Goal: Check status: Check status

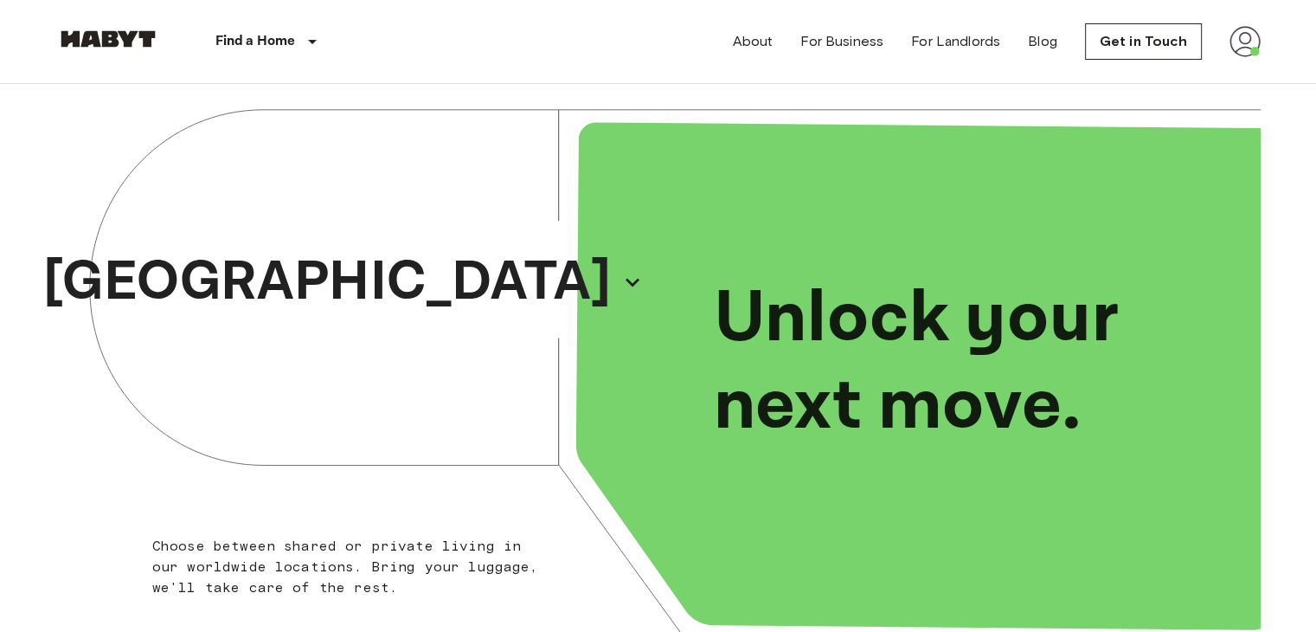
click at [1248, 53] on img at bounding box center [1245, 41] width 31 height 31
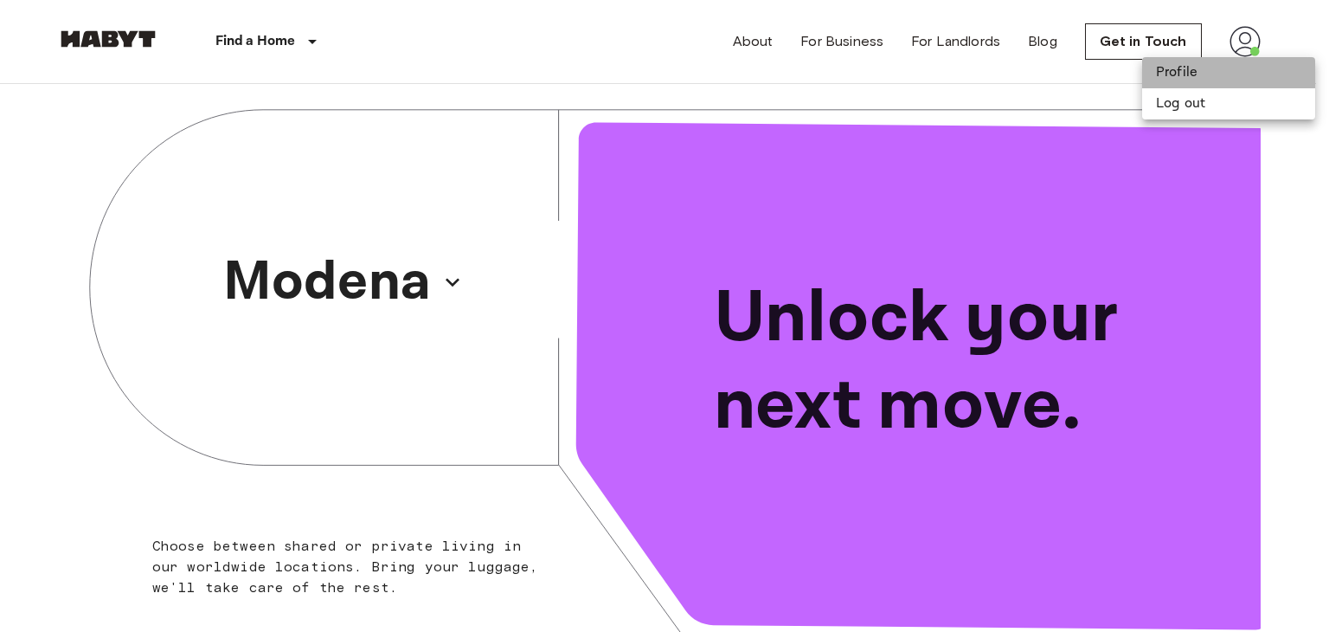
click at [1199, 79] on li "Profile" at bounding box center [1228, 72] width 173 height 31
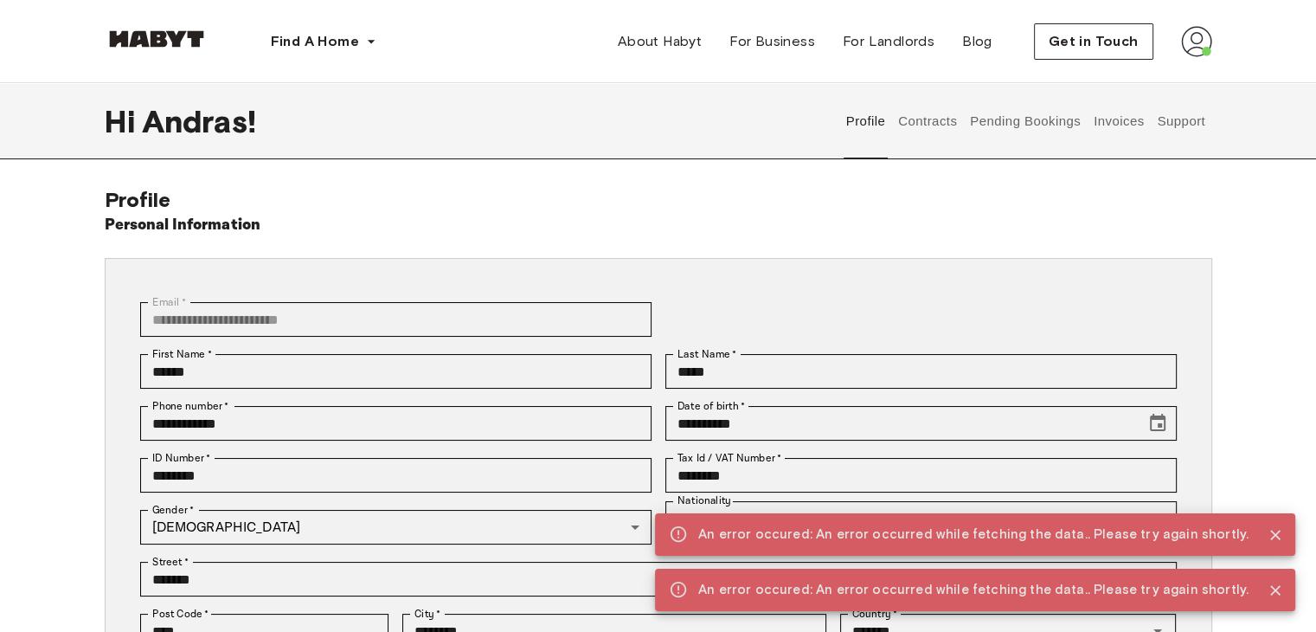
click at [931, 138] on button "Contracts" at bounding box center [928, 121] width 63 height 76
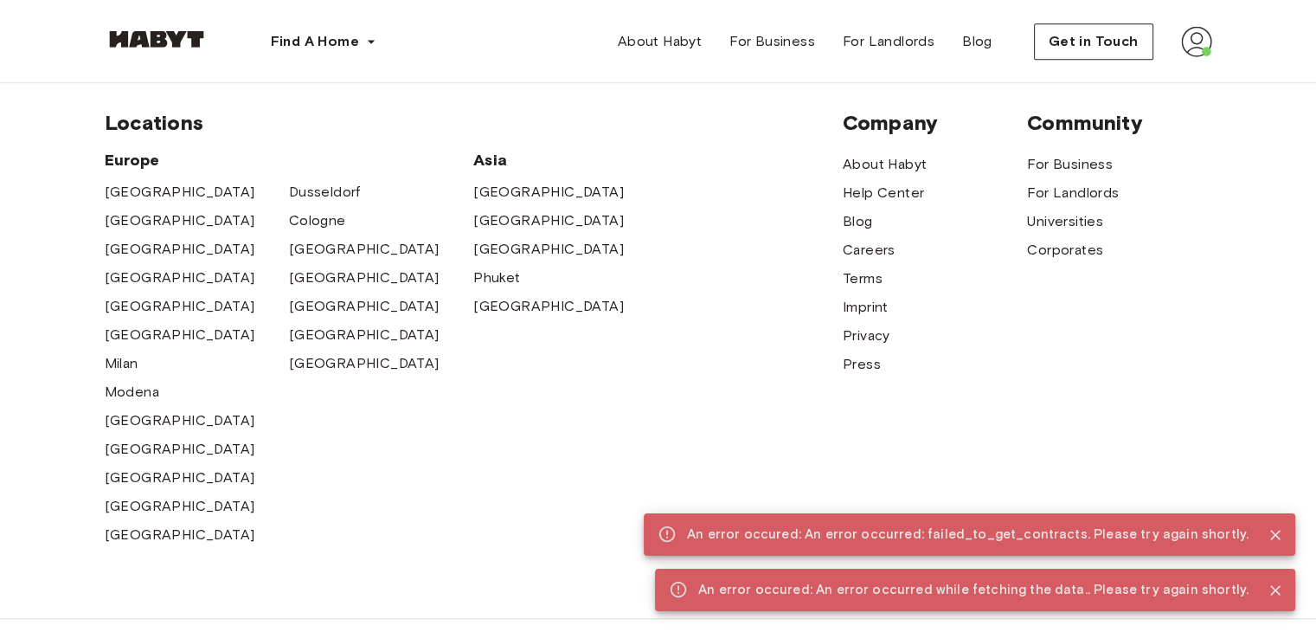
scroll to position [1312, 0]
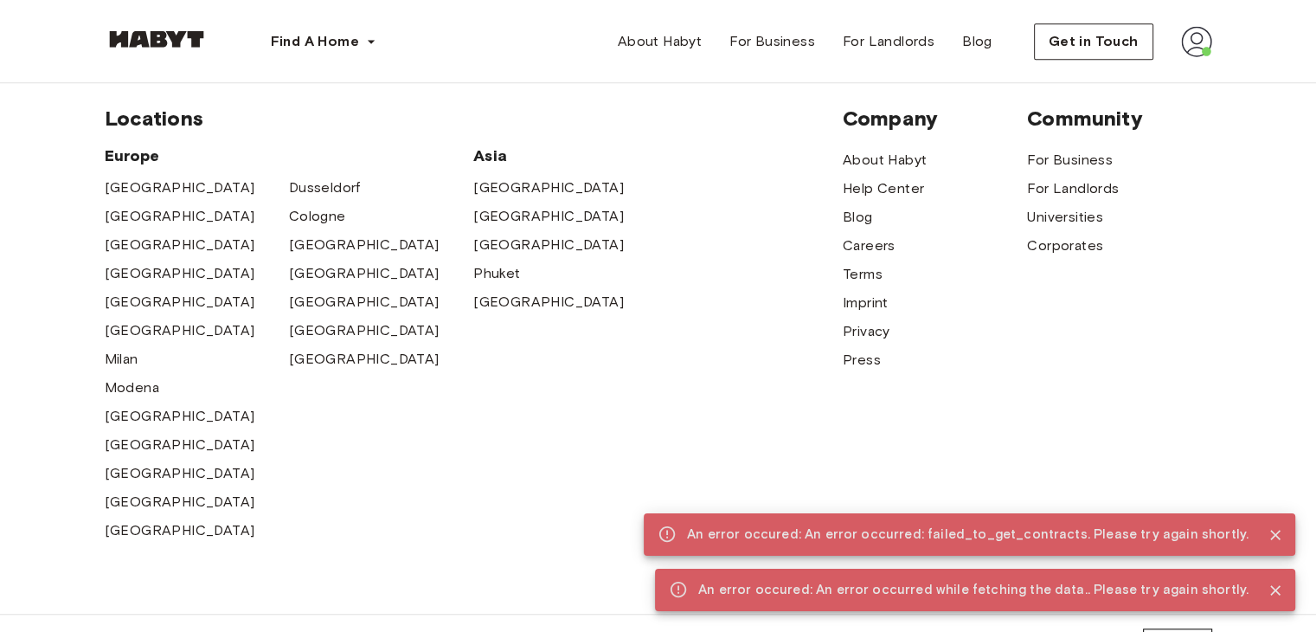
click at [1198, 543] on div "An error occured: An error occurred: failed_to_get_contracts. Please try again …" at bounding box center [968, 534] width 562 height 32
click at [1279, 600] on button "Close" at bounding box center [1276, 590] width 26 height 26
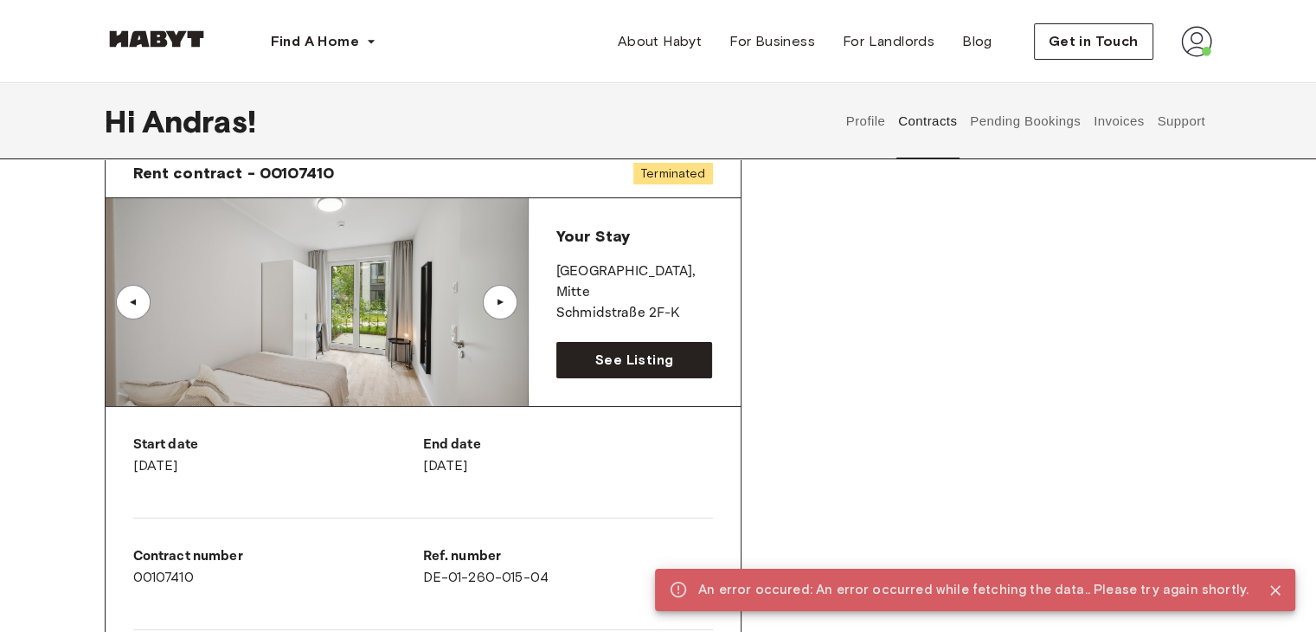
scroll to position [0, 0]
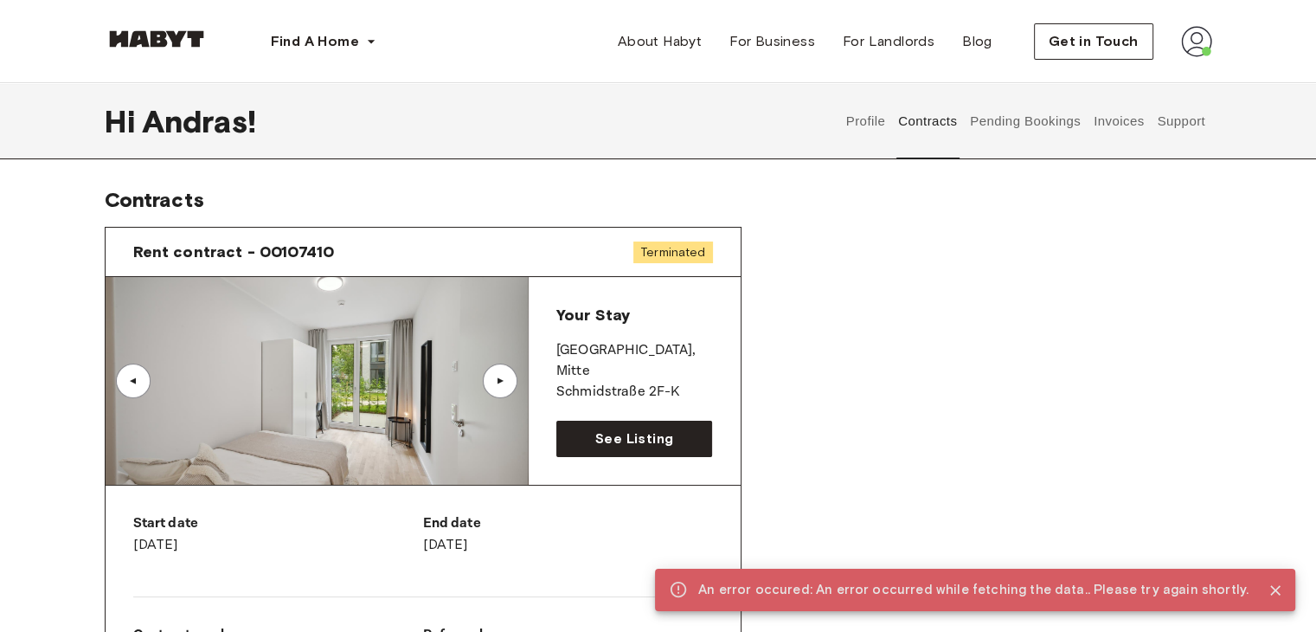
click at [1194, 45] on img at bounding box center [1196, 41] width 31 height 31
click at [1158, 87] on span "Profile" at bounding box center [1143, 81] width 43 height 21
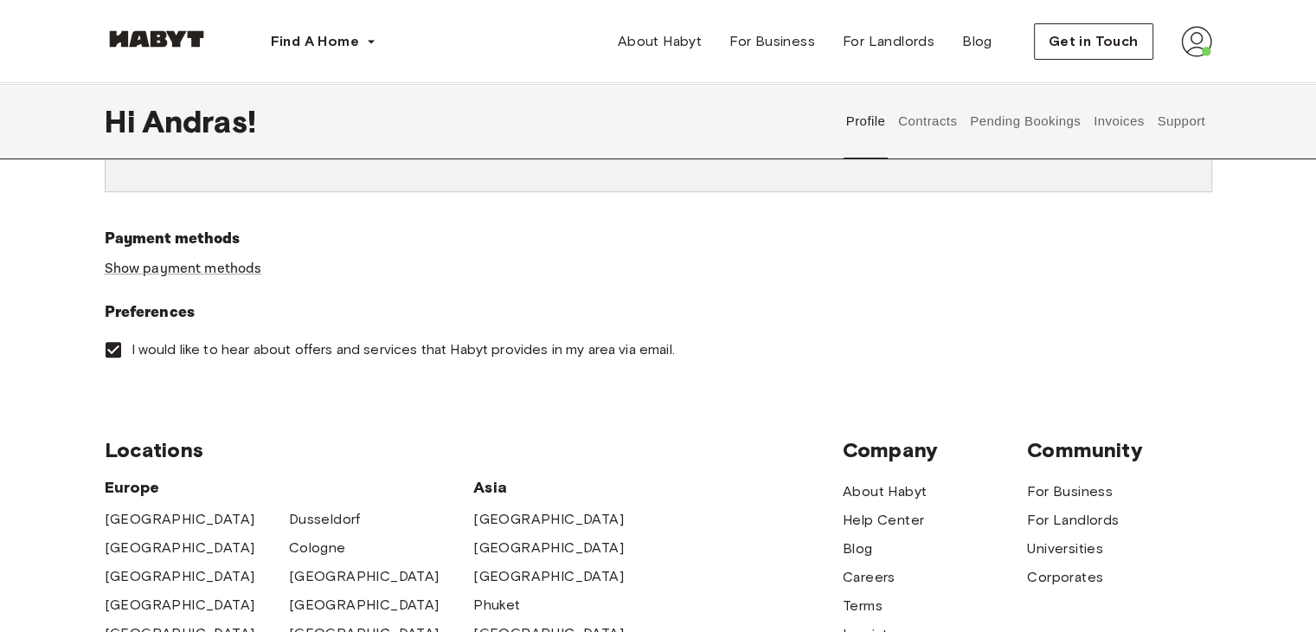
scroll to position [524, 0]
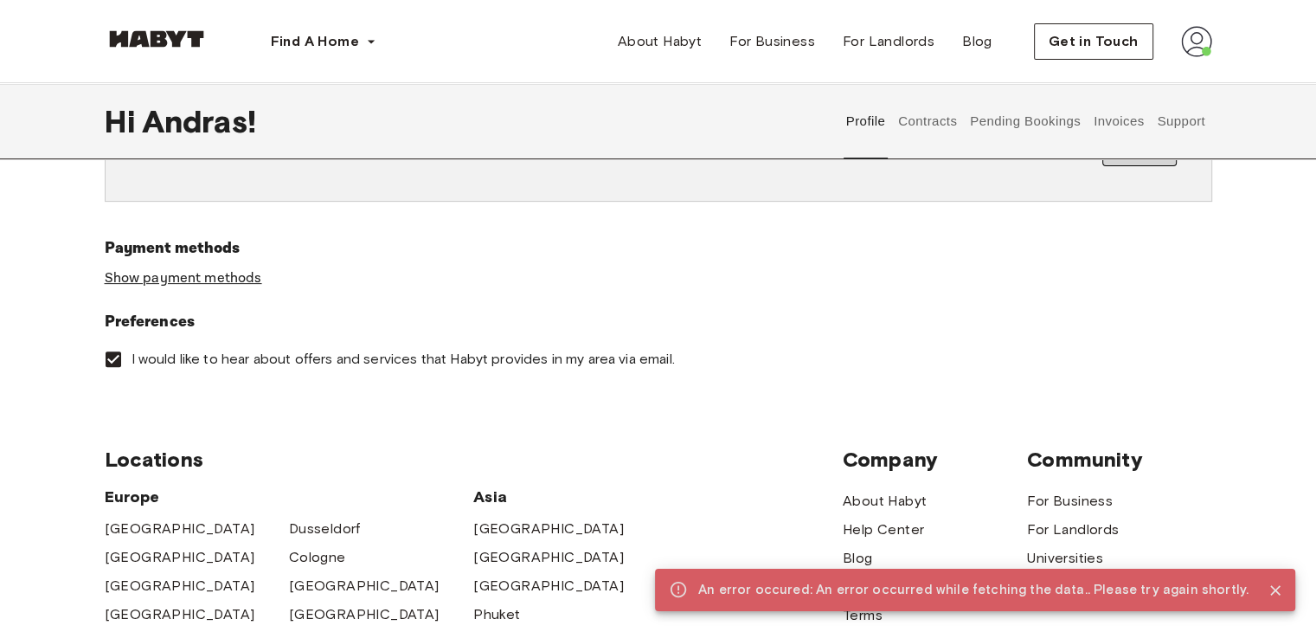
click at [225, 273] on link "Show payment methods" at bounding box center [184, 278] width 158 height 18
